Goal: Communication & Community: Participate in discussion

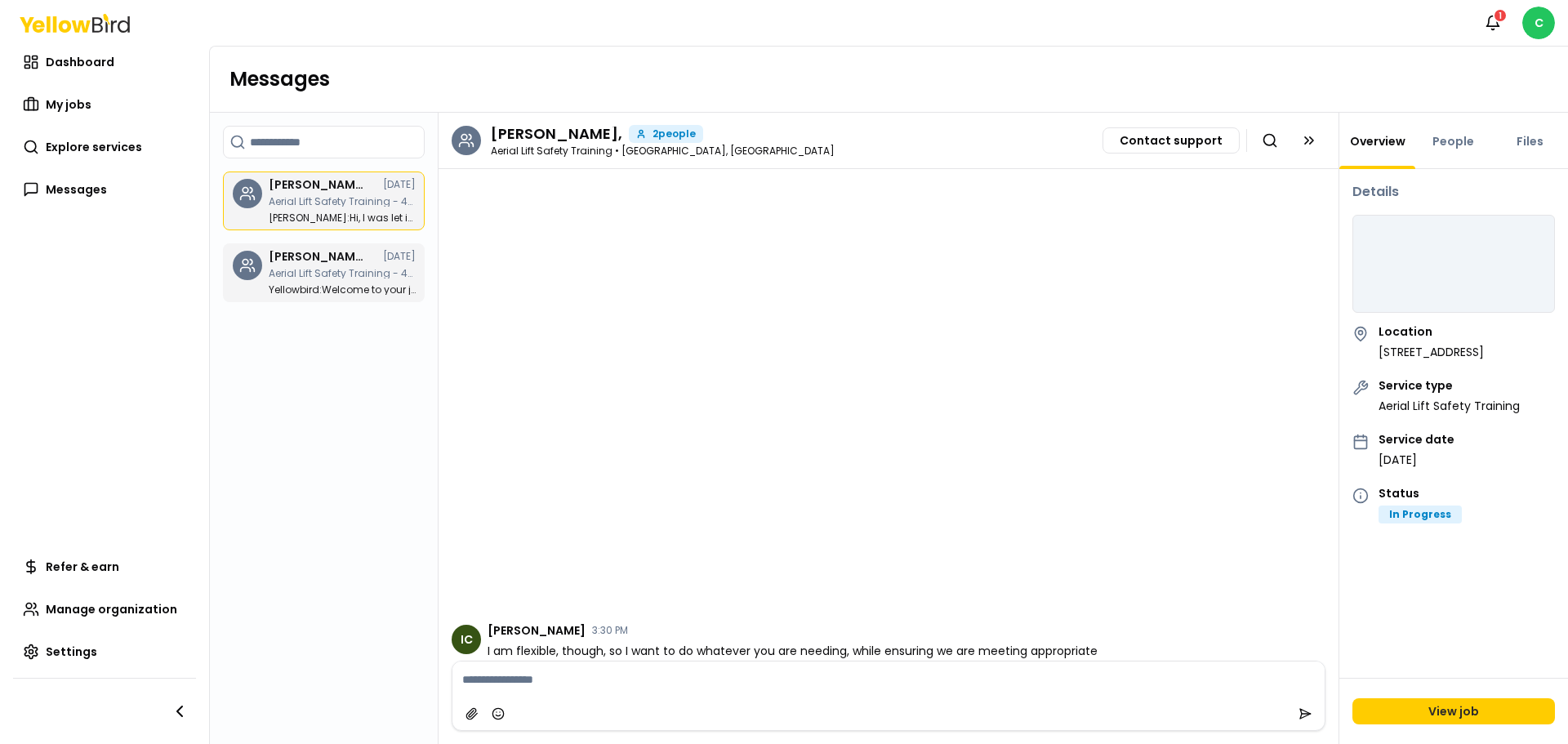
scroll to position [1221, 0]
